Goal: Transaction & Acquisition: Purchase product/service

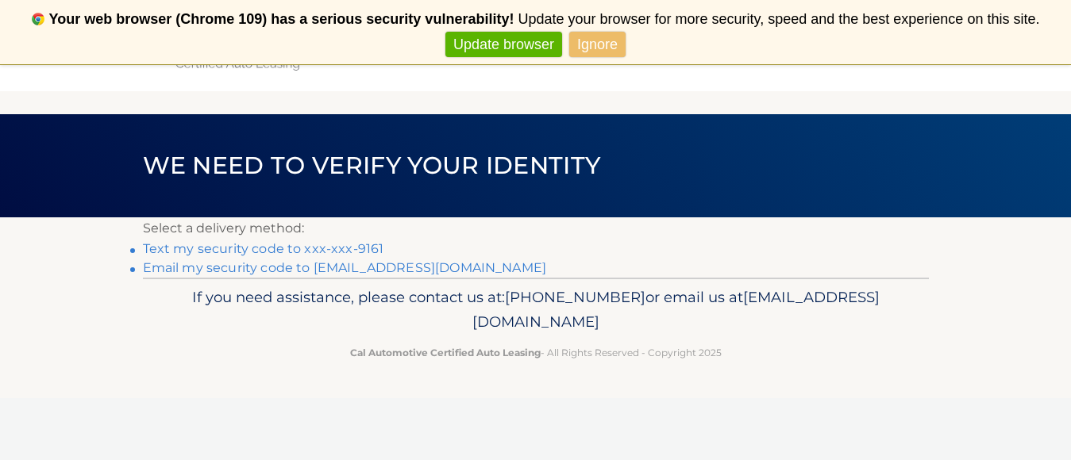
scroll to position [64, 0]
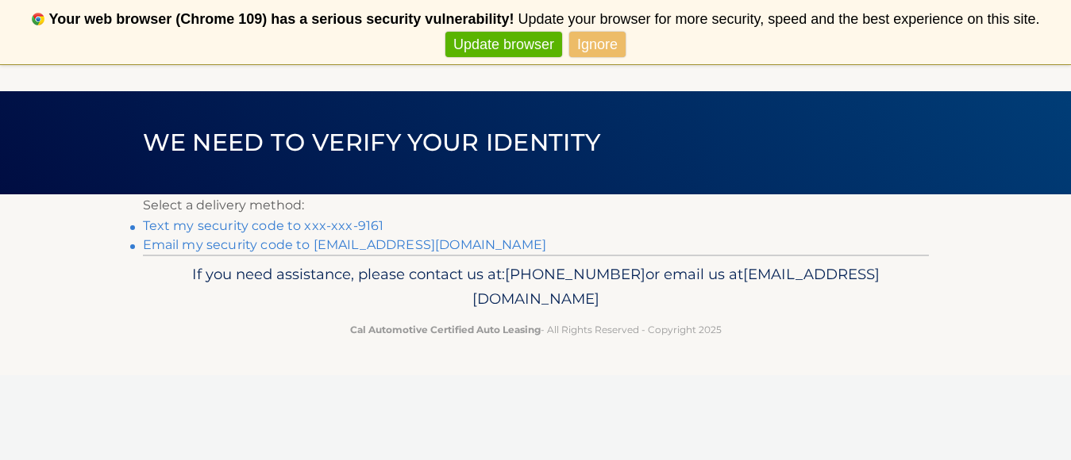
click at [202, 229] on link "Text my security code to xxx-xxx-9161" at bounding box center [263, 225] width 241 height 15
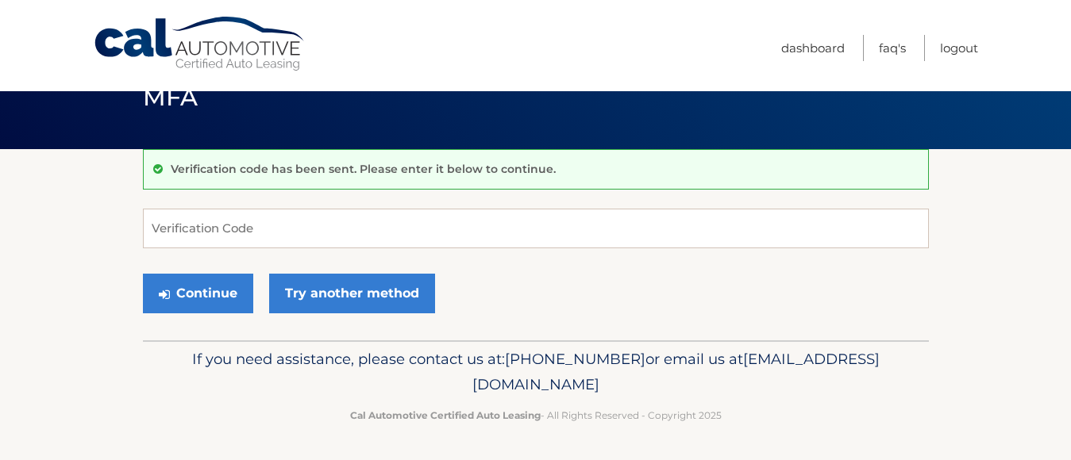
scroll to position [45, 0]
click at [203, 230] on input "Verification Code" at bounding box center [536, 229] width 786 height 40
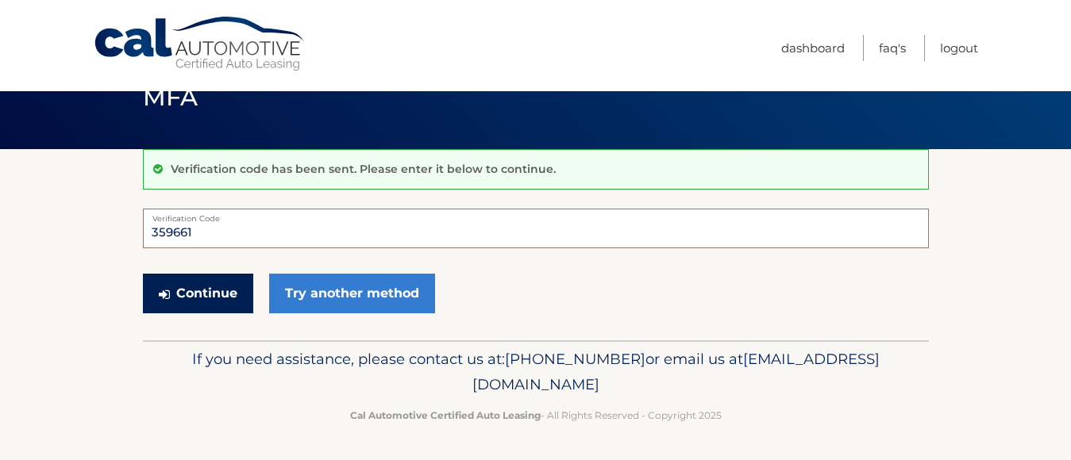
type input "359661"
click at [233, 298] on button "Continue" at bounding box center [198, 294] width 110 height 40
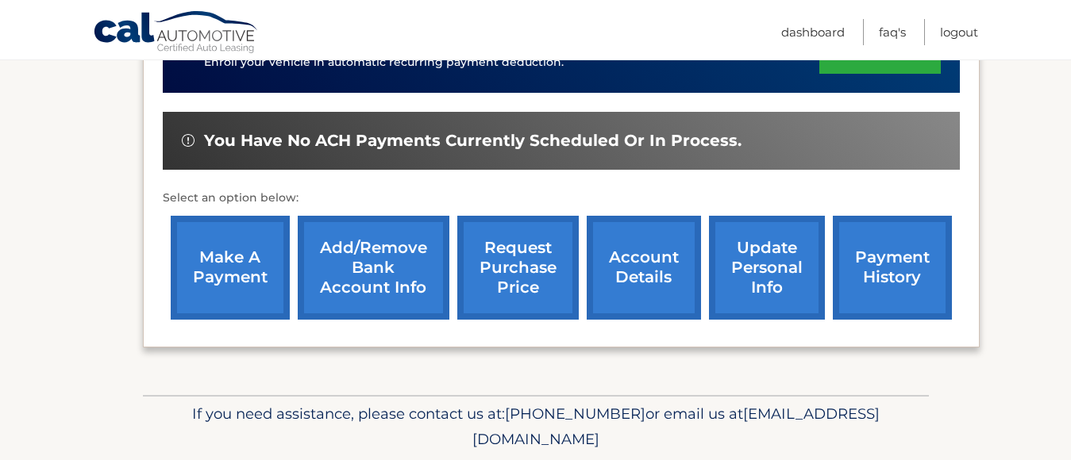
scroll to position [556, 0]
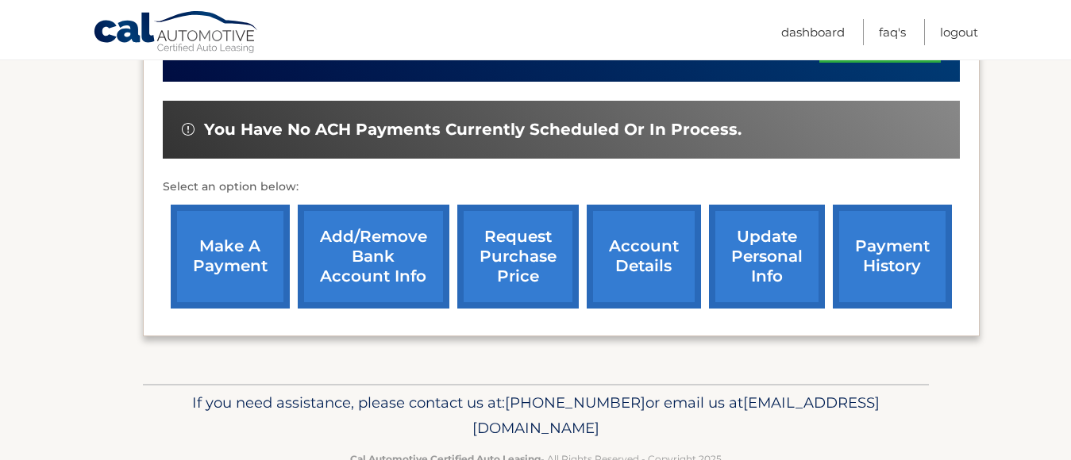
click at [262, 271] on link "make a payment" at bounding box center [230, 257] width 119 height 104
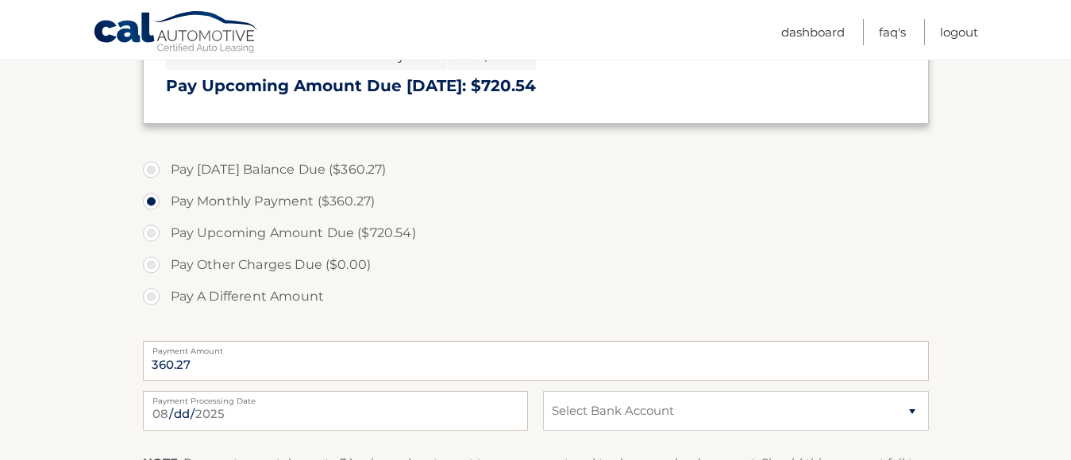
scroll to position [556, 0]
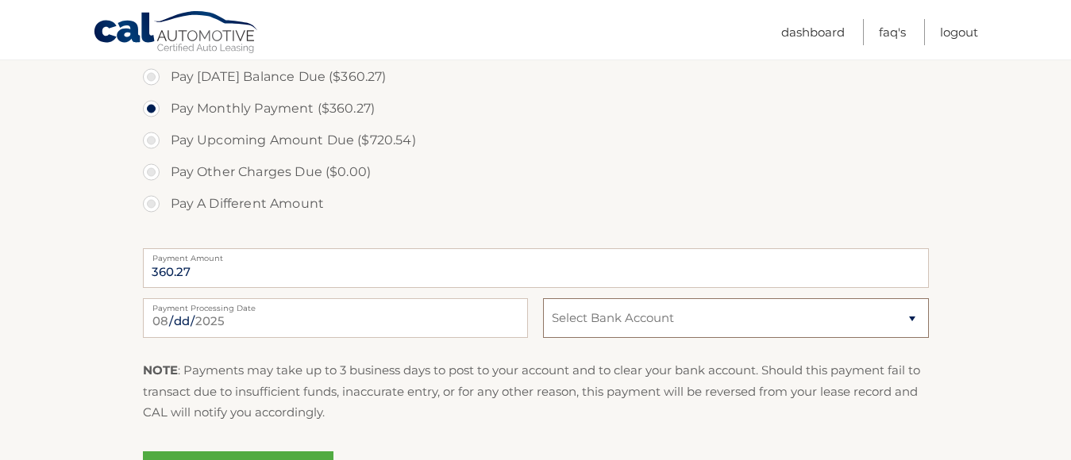
click at [911, 322] on select "Select Bank Account Checking KEY BANK *****7568 Checking FIVE STAR BANK *****44…" at bounding box center [735, 318] width 385 height 40
select select "OWYwZGYzMzItYjZmYi00YWZiLWI1ODYtNTlhMWU5YzhkMmNk"
click at [543, 298] on select "Select Bank Account Checking KEY BANK *****7568 Checking FIVE STAR BANK *****44…" at bounding box center [735, 318] width 385 height 40
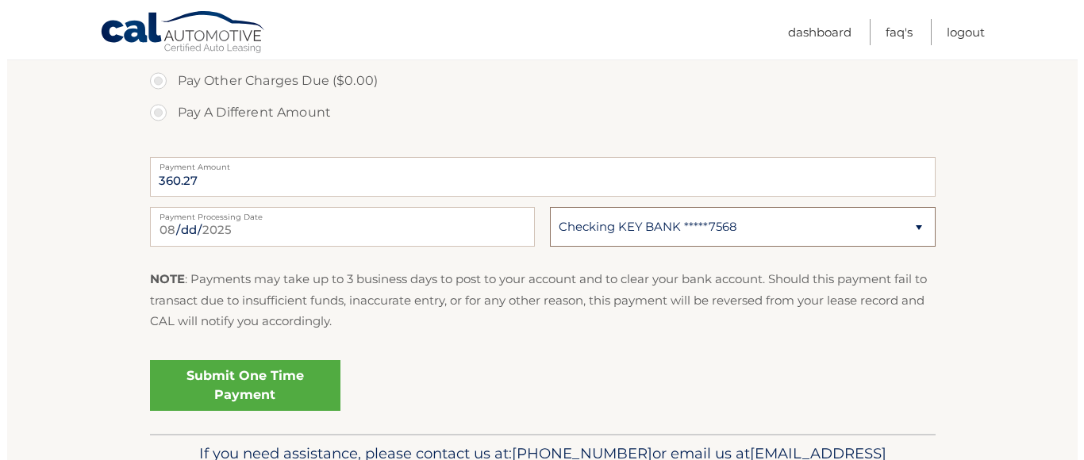
scroll to position [741, 0]
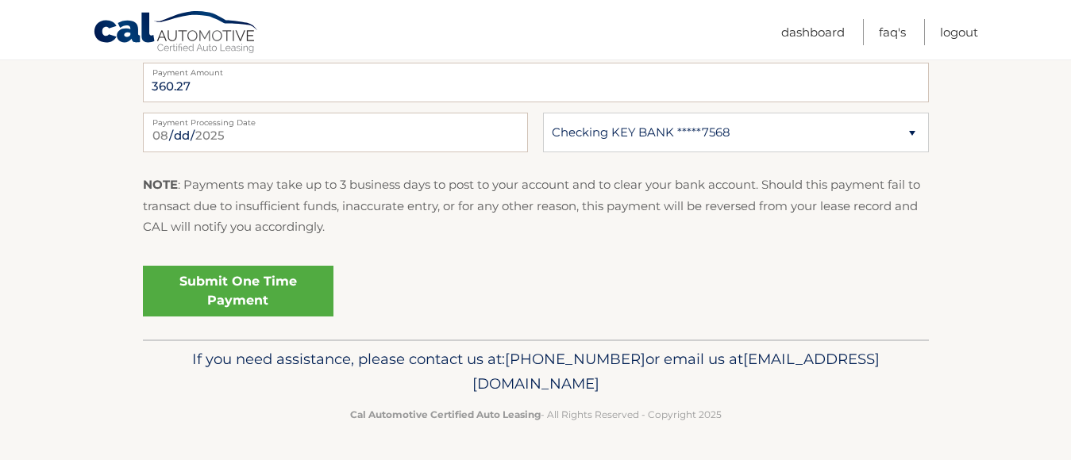
click at [286, 298] on link "Submit One Time Payment" at bounding box center [238, 291] width 191 height 51
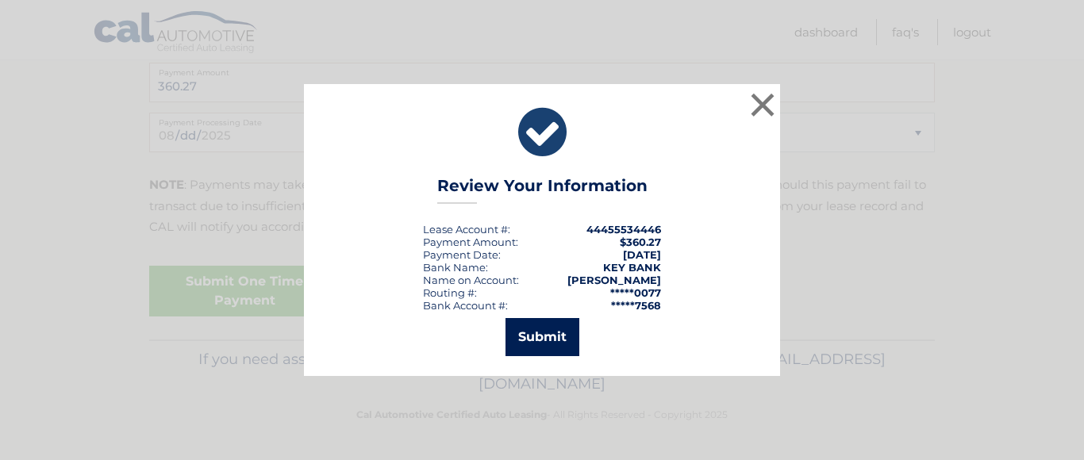
click at [544, 341] on button "Submit" at bounding box center [543, 337] width 74 height 38
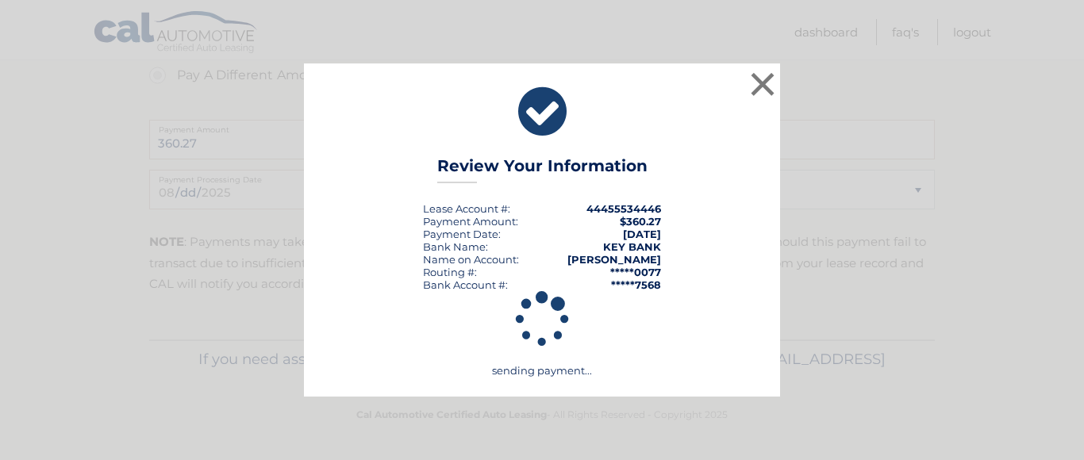
scroll to position [684, 0]
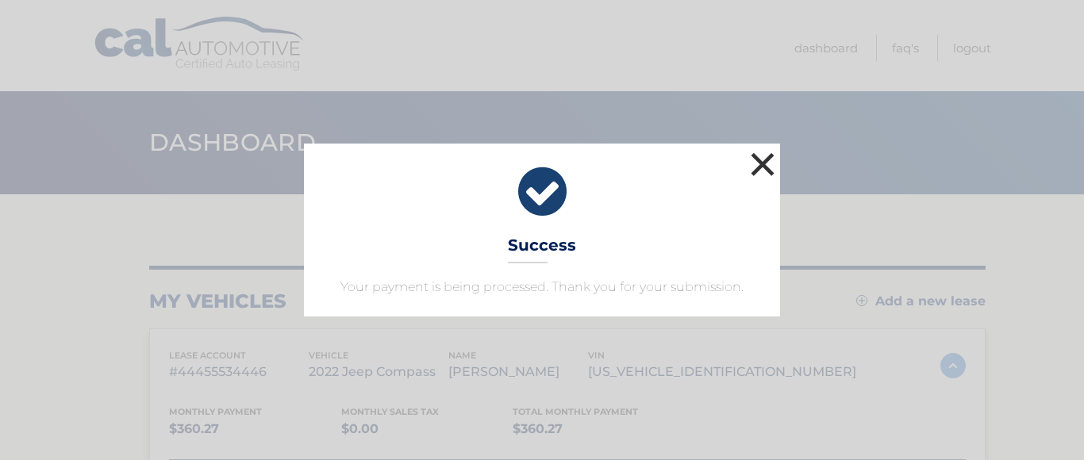
click at [763, 167] on button "×" at bounding box center [763, 164] width 32 height 32
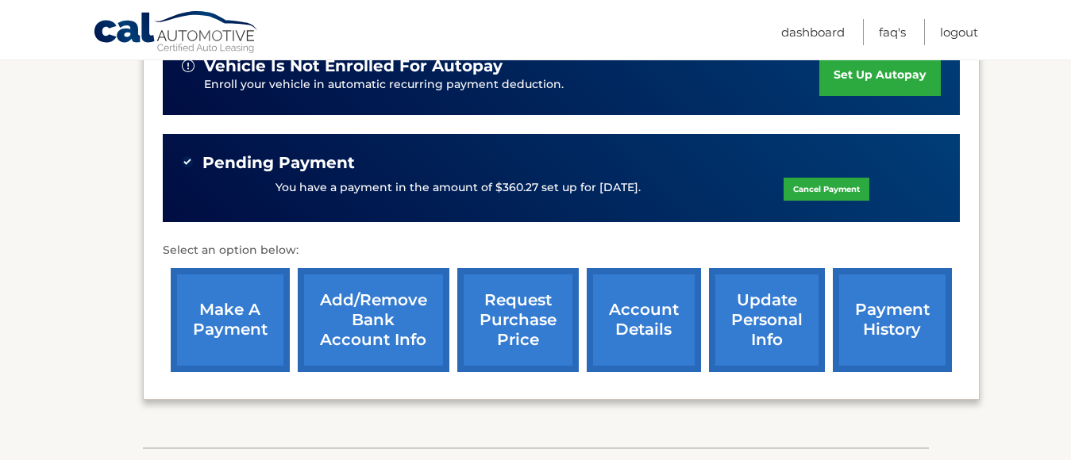
scroll to position [551, 0]
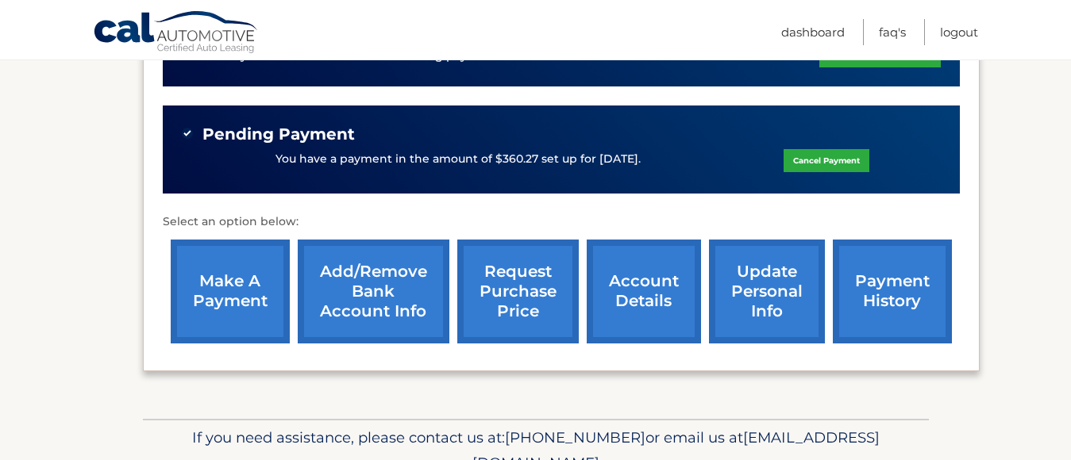
click at [630, 296] on link "account details" at bounding box center [644, 292] width 114 height 104
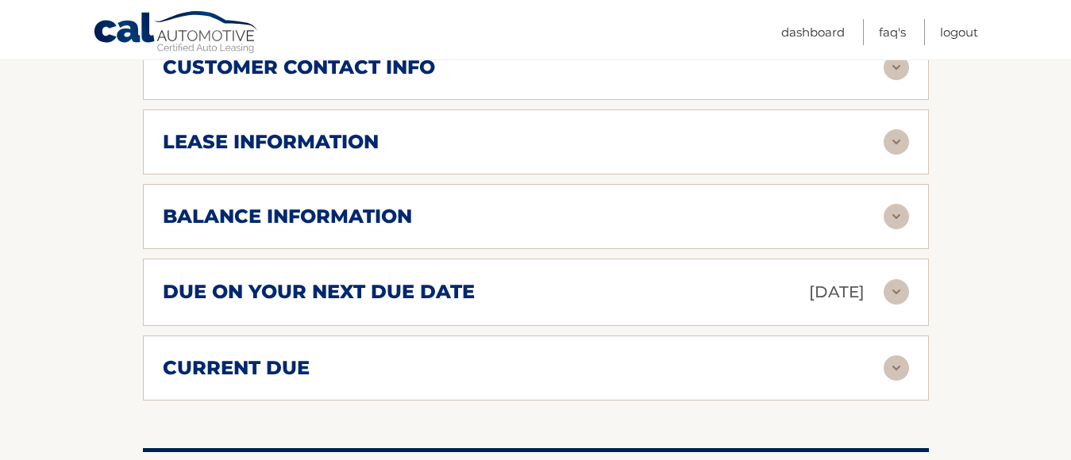
scroll to position [953, 0]
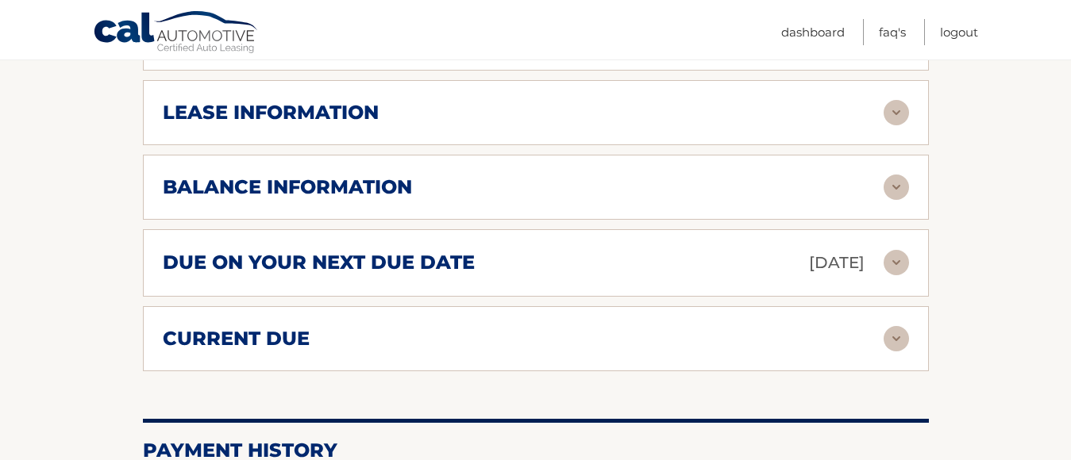
click at [895, 326] on img at bounding box center [896, 338] width 25 height 25
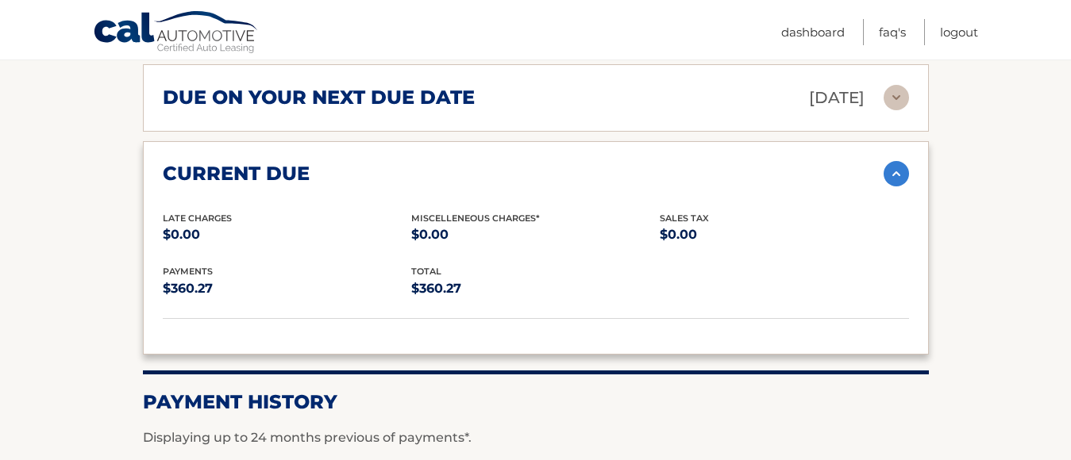
scroll to position [864, 0]
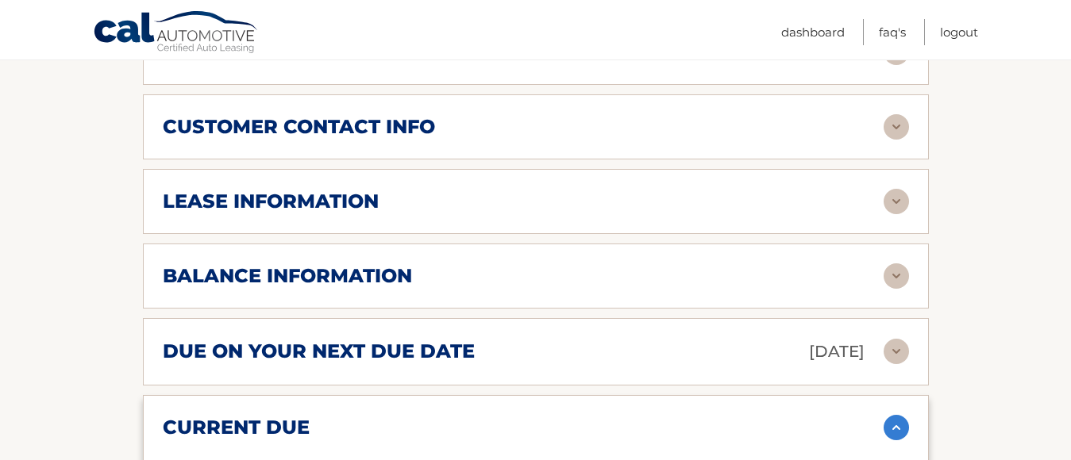
click at [895, 264] on img at bounding box center [896, 276] width 25 height 25
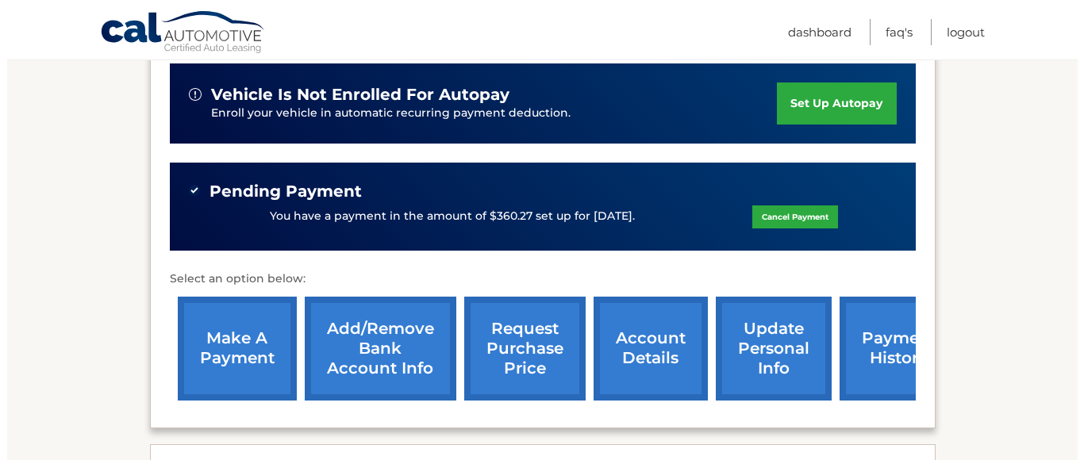
scroll to position [467, 0]
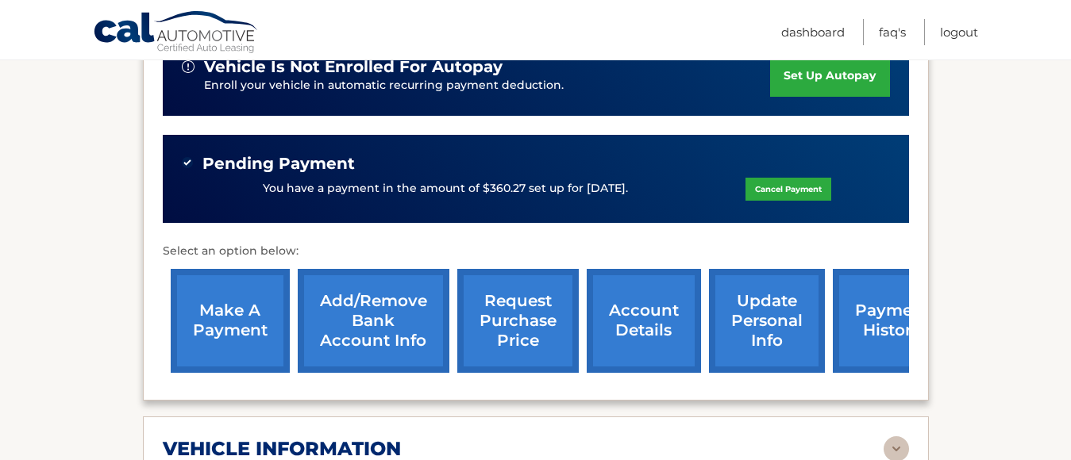
click at [519, 306] on link "request purchase price" at bounding box center [517, 321] width 121 height 104
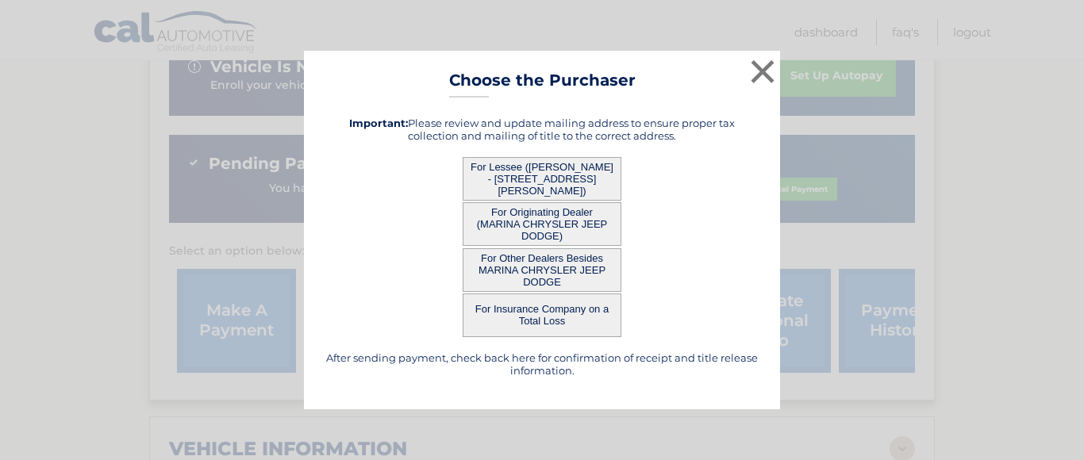
click at [584, 182] on button "For Lessee ([PERSON_NAME] - [STREET_ADDRESS][PERSON_NAME])" at bounding box center [542, 179] width 159 height 44
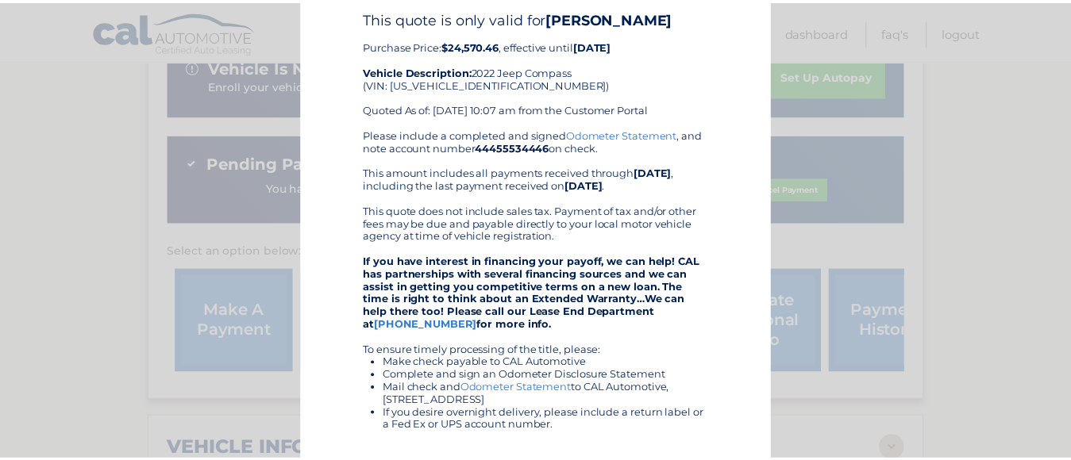
scroll to position [0, 0]
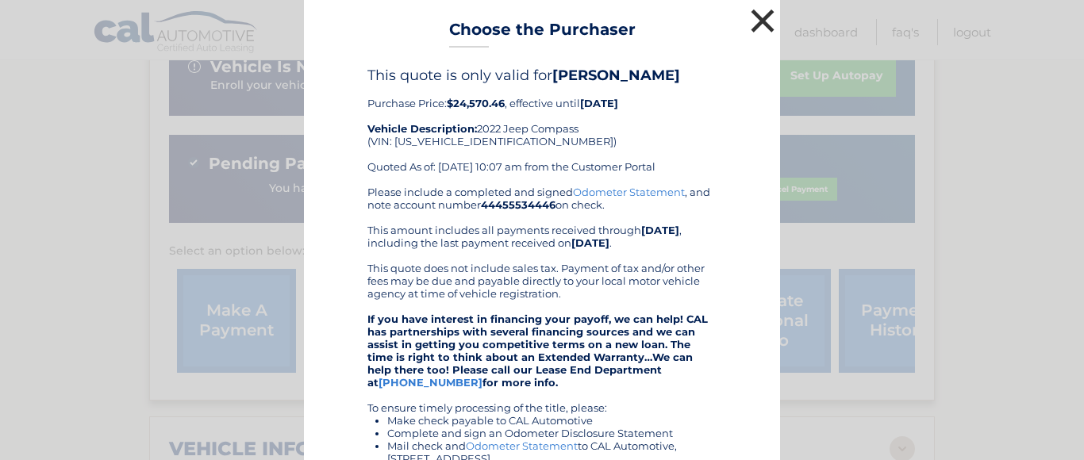
click at [752, 17] on button "×" at bounding box center [763, 21] width 32 height 32
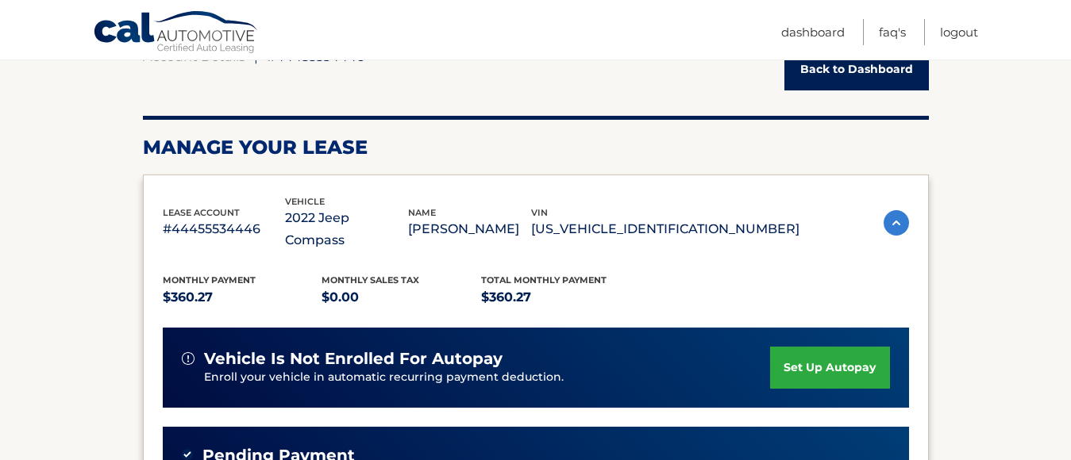
scroll to position [149, 0]
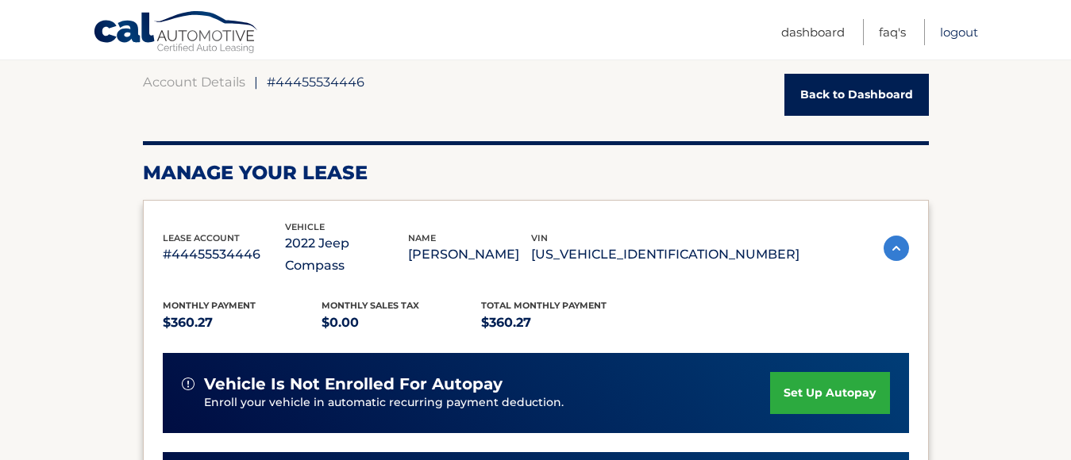
click at [951, 30] on link "Logout" at bounding box center [959, 32] width 38 height 26
